Goal: Entertainment & Leisure: Browse casually

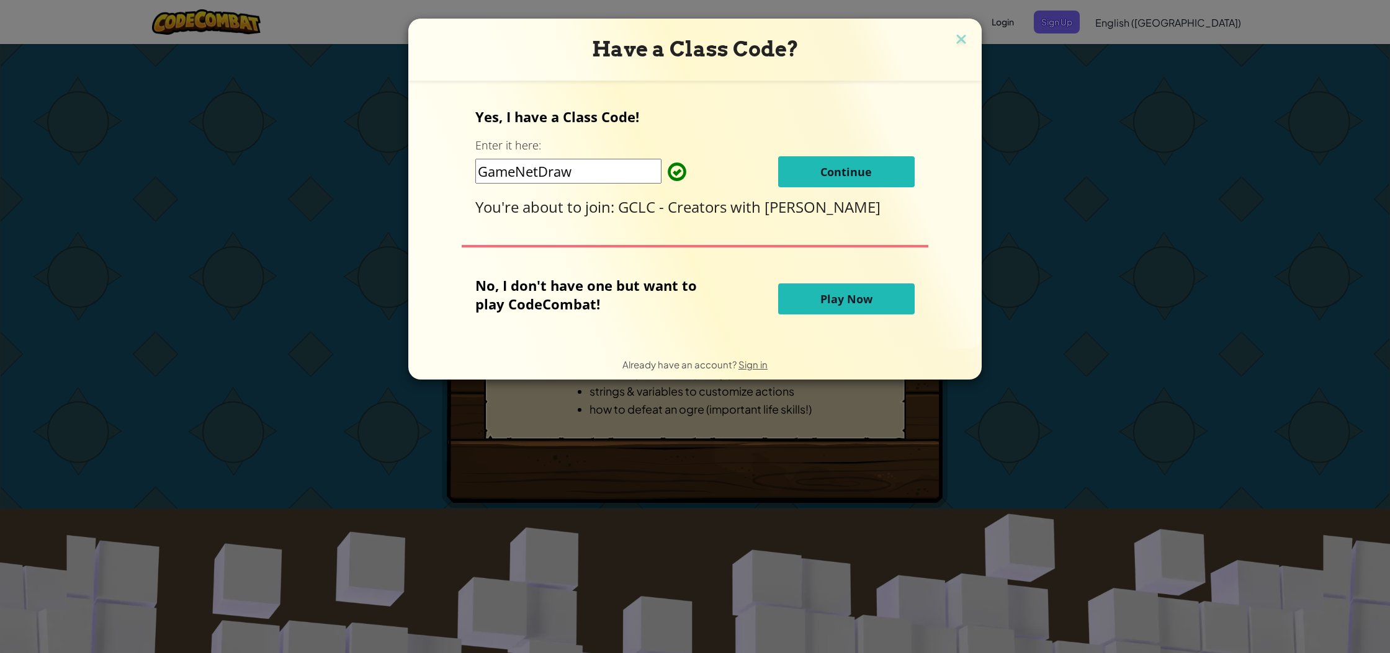
click at [818, 306] on button "Play Now" at bounding box center [846, 299] width 137 height 31
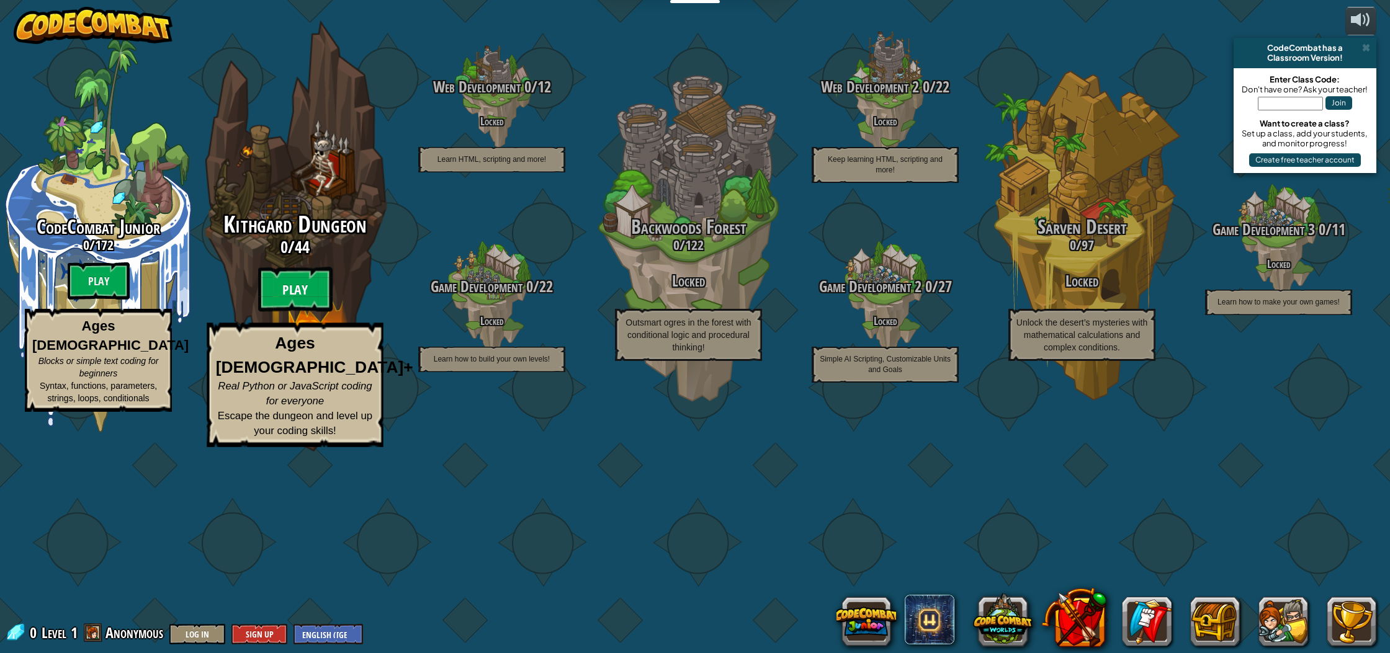
click at [290, 312] on btn "Play" at bounding box center [295, 289] width 74 height 45
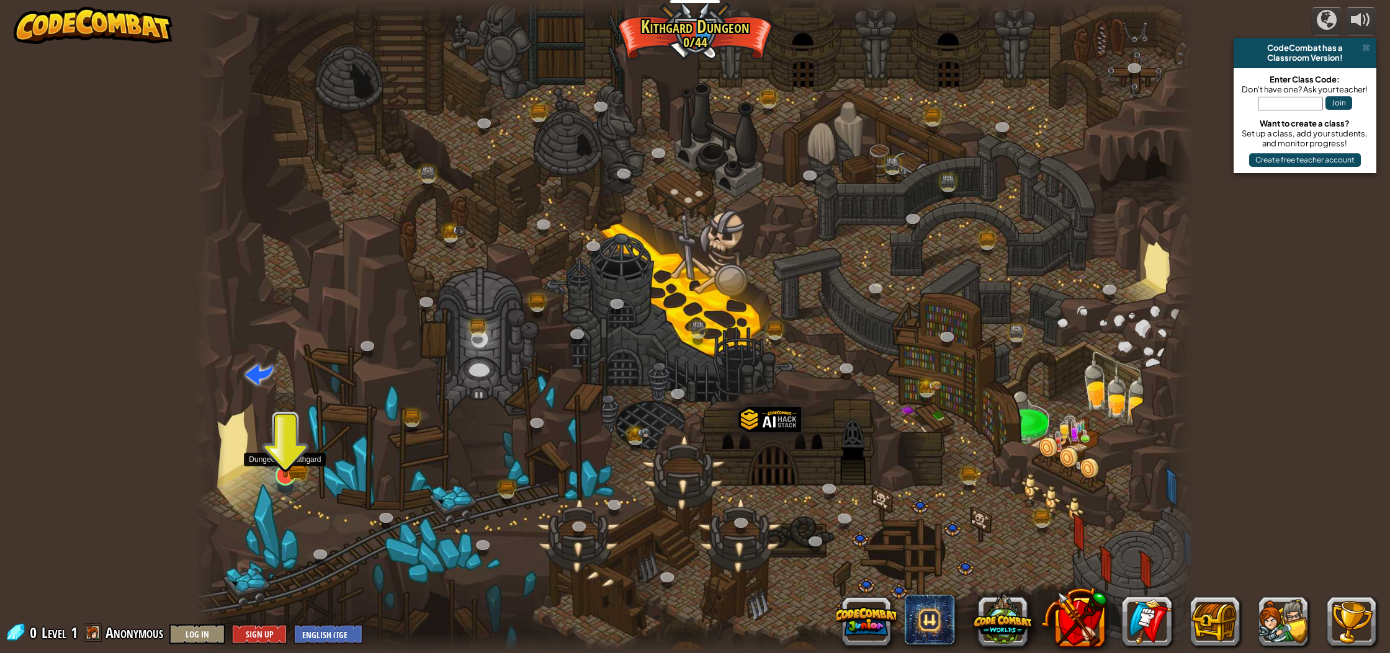
click at [284, 473] on img at bounding box center [286, 447] width 28 height 61
